Goal: Transaction & Acquisition: Purchase product/service

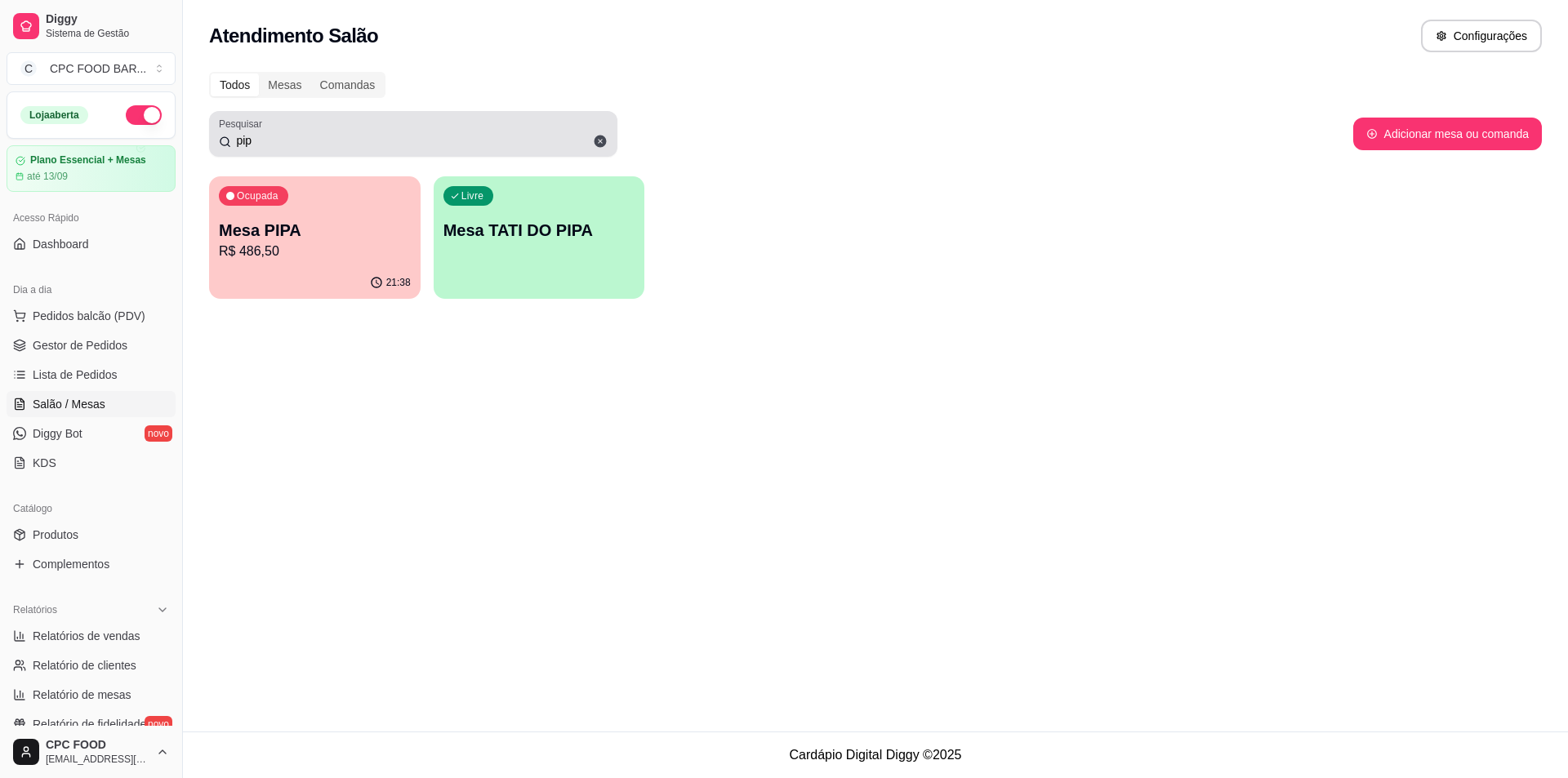
click at [357, 136] on input "pip" at bounding box center [419, 140] width 377 height 17
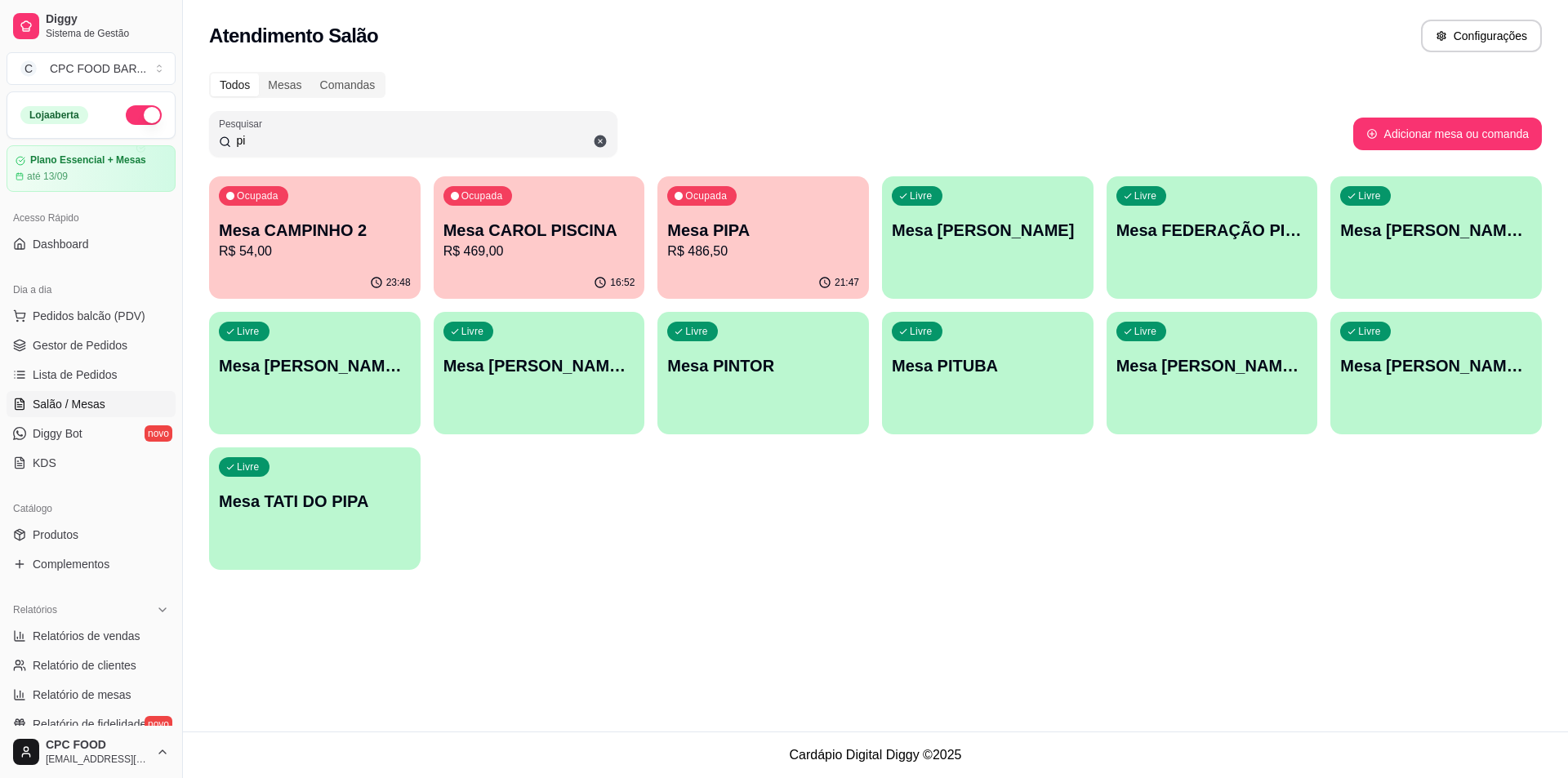
type input "p"
click at [352, 135] on input "Pesquisar" at bounding box center [419, 140] width 377 height 17
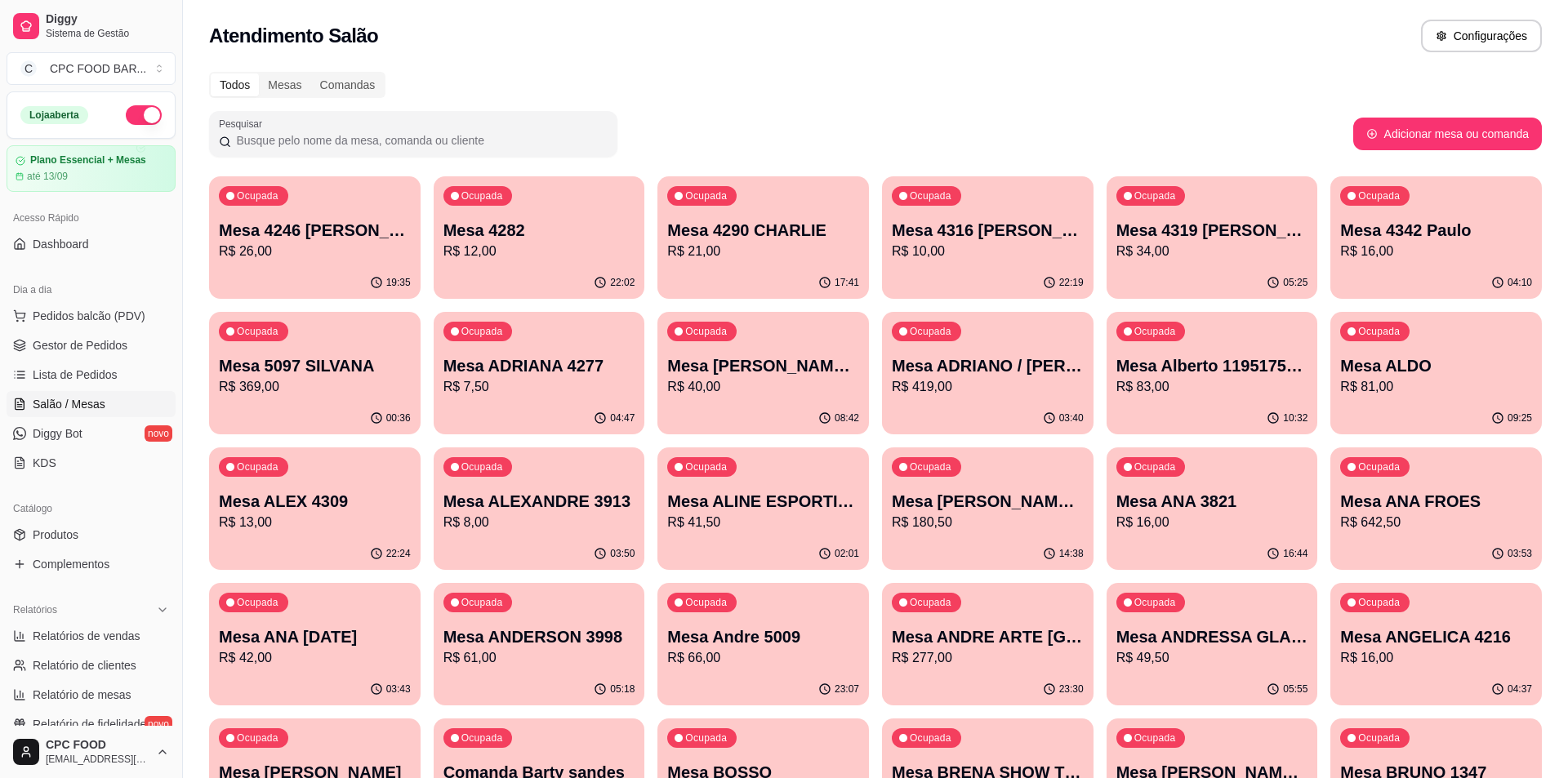
click at [351, 124] on div at bounding box center [413, 134] width 389 height 33
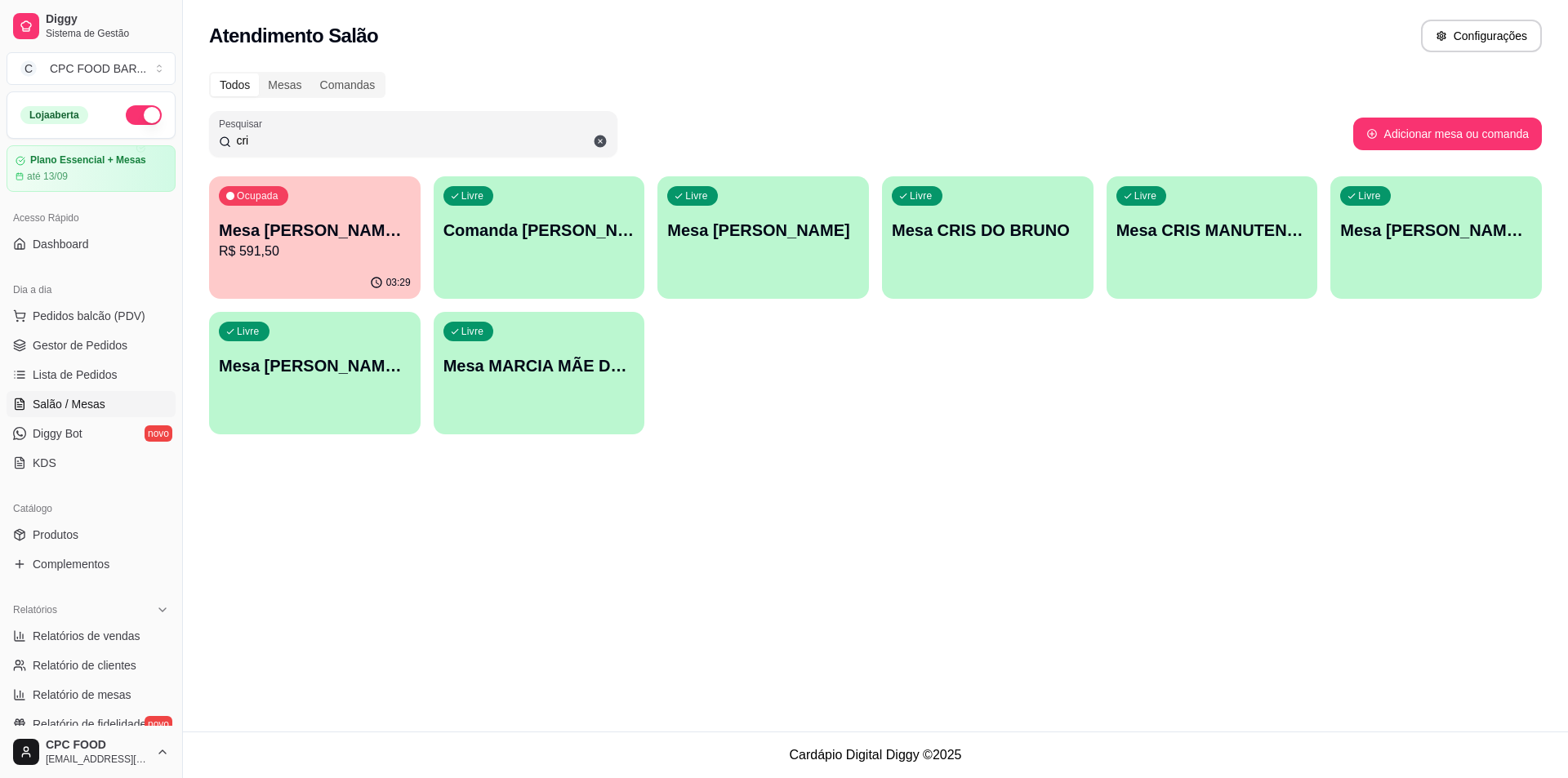
type input "cri"
click at [344, 255] on p "R$ 591,50" at bounding box center [315, 250] width 186 height 19
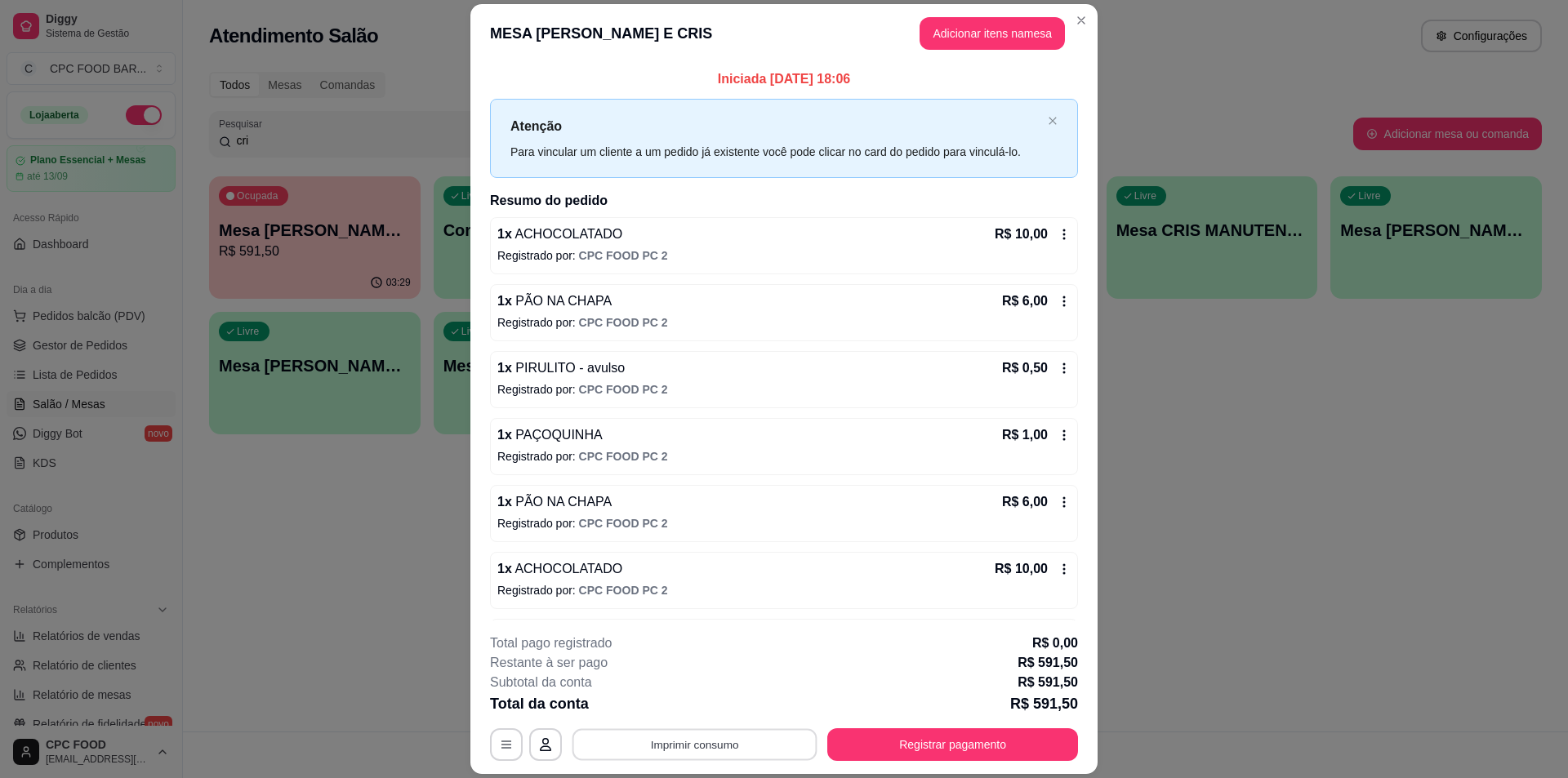
click at [677, 751] on button "Imprimir consumo" at bounding box center [695, 745] width 245 height 32
click at [674, 703] on button "IMPRESSORA" at bounding box center [692, 707] width 114 height 25
click at [954, 750] on button "Registrar pagamento" at bounding box center [952, 745] width 250 height 33
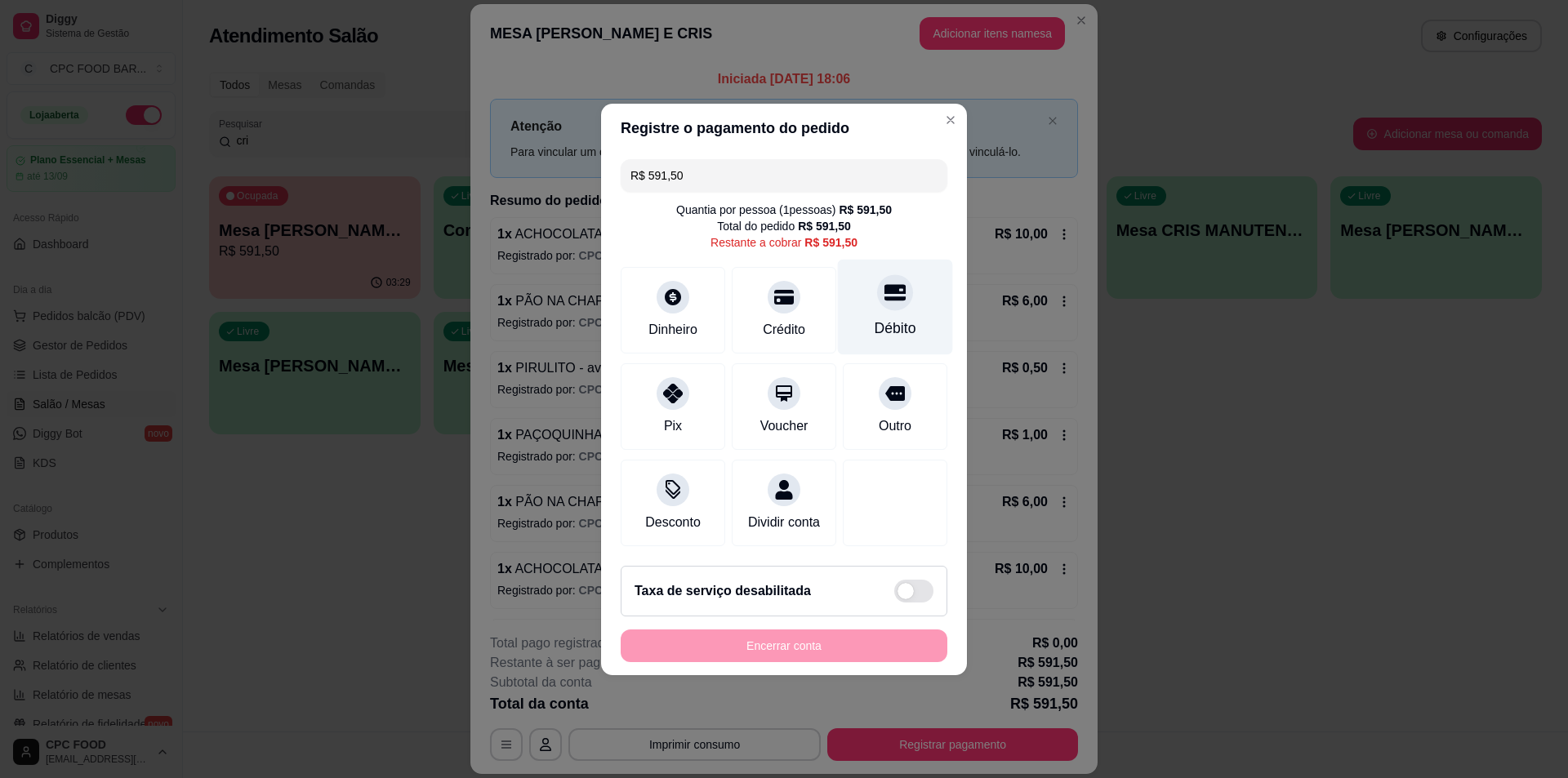
click at [841, 301] on div "Débito" at bounding box center [895, 307] width 115 height 95
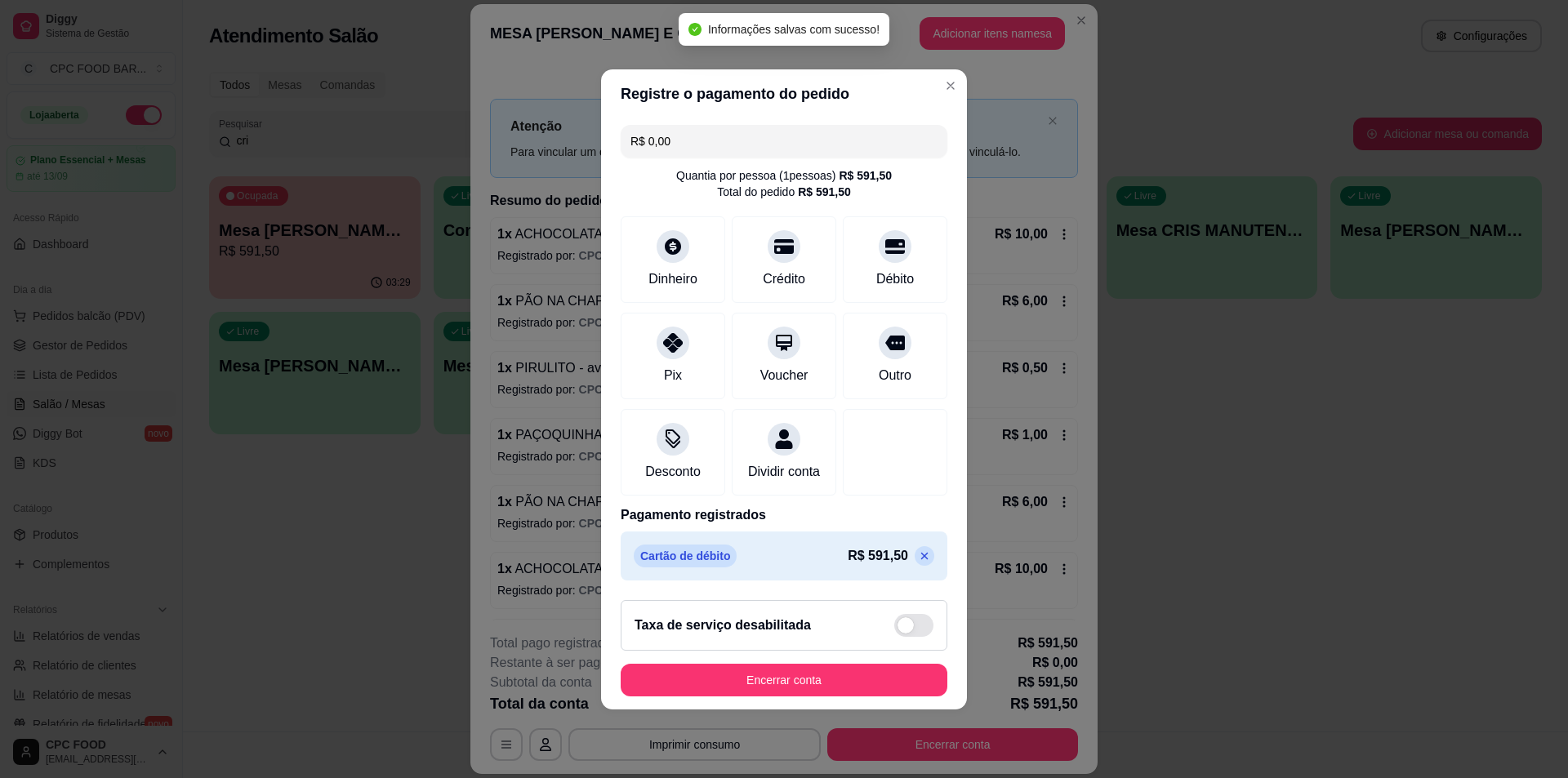
type input "R$ 0,00"
click at [675, 650] on div "Taxa de serviço desabilitada" at bounding box center [783, 625] width 326 height 51
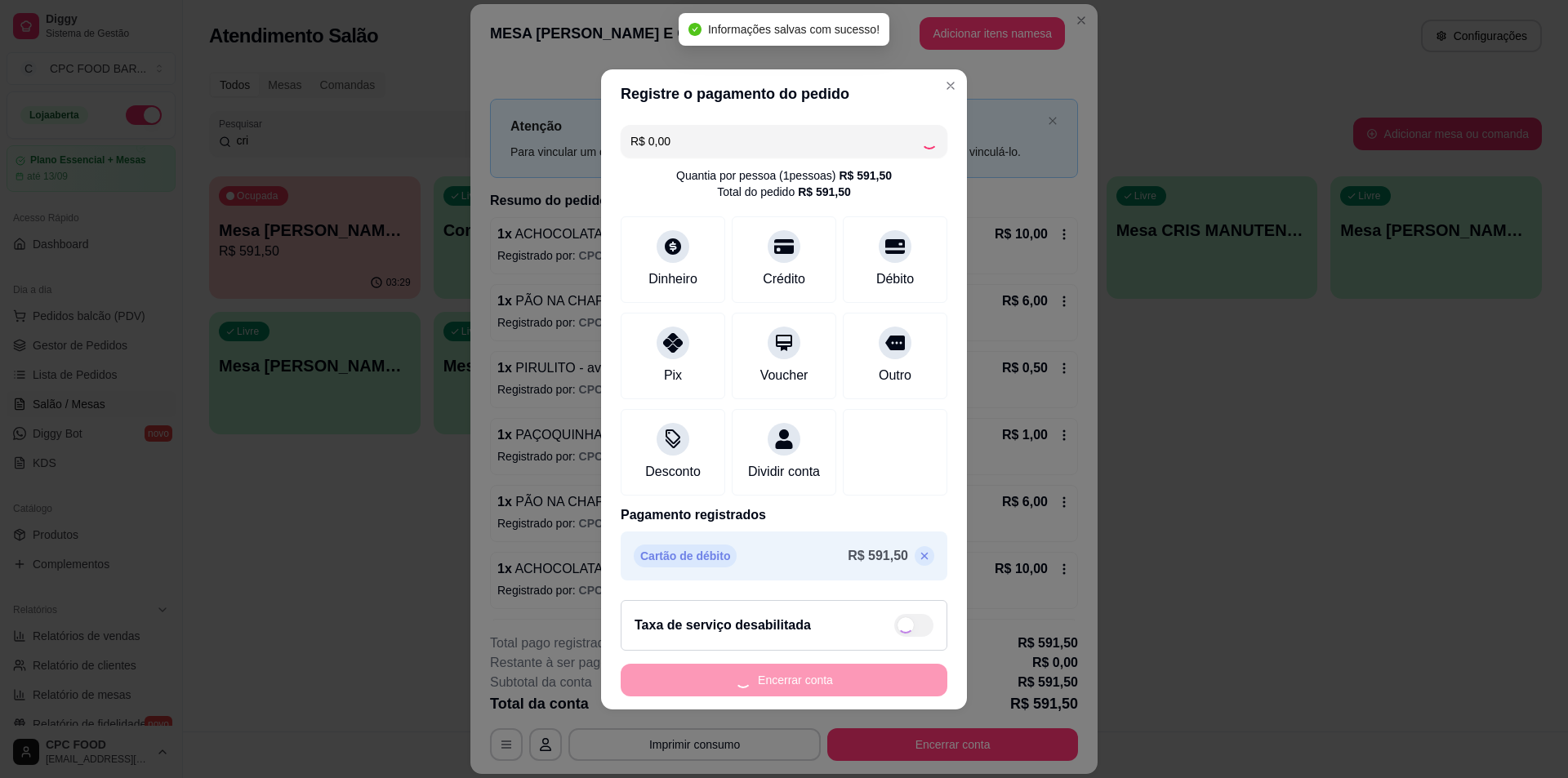
click at [677, 680] on div "Encerrar conta" at bounding box center [783, 681] width 326 height 33
checkbox input "true"
